Goal: Task Accomplishment & Management: Complete application form

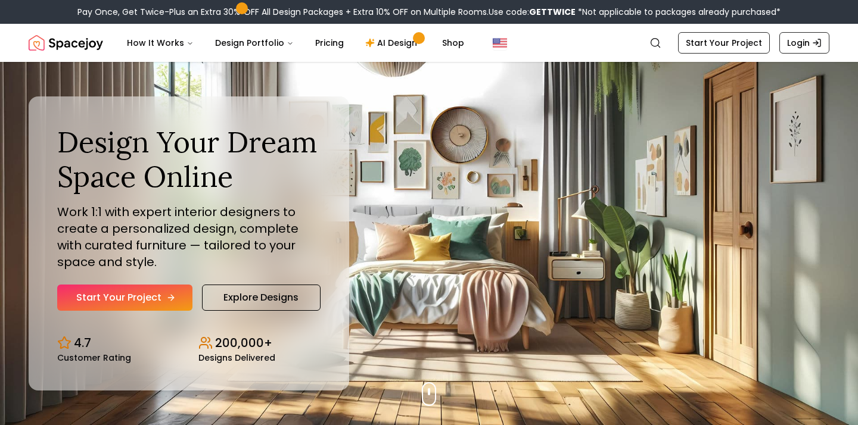
click at [154, 287] on link "Start Your Project" at bounding box center [124, 298] width 135 height 26
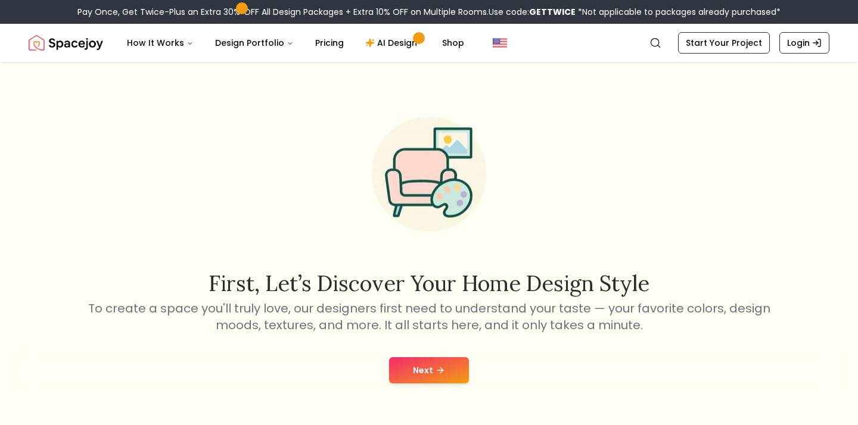
click at [427, 382] on button "Next" at bounding box center [429, 370] width 80 height 26
